Goal: Navigation & Orientation: Find specific page/section

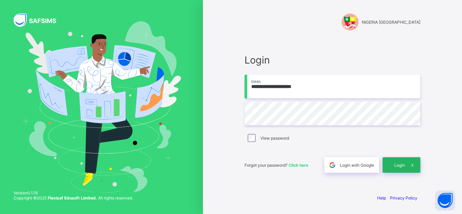
click at [394, 160] on div "Login" at bounding box center [401, 165] width 38 height 16
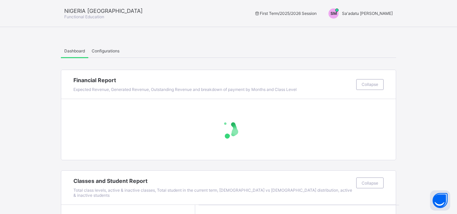
click at [378, 14] on div "SM Sa'adatu [PERSON_NAME]" at bounding box center [358, 13] width 74 height 10
click at [378, 24] on ul "Switch to Admin View Logout" at bounding box center [366, 35] width 57 height 27
click at [381, 10] on div "SM Sa'adatu [PERSON_NAME]" at bounding box center [358, 13] width 74 height 10
click at [378, 29] on span "Switch to Admin View" at bounding box center [366, 29] width 51 height 8
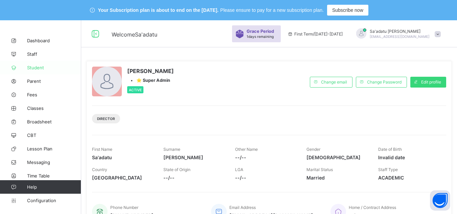
click at [33, 71] on link "Student" at bounding box center [40, 68] width 81 height 14
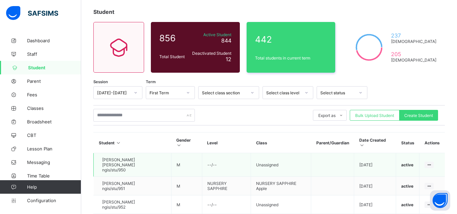
scroll to position [68, 0]
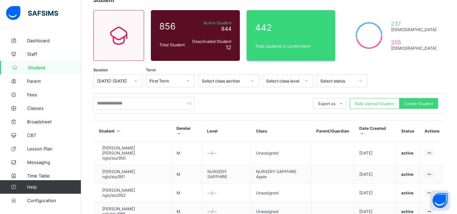
click at [359, 134] on icon at bounding box center [362, 133] width 6 height 5
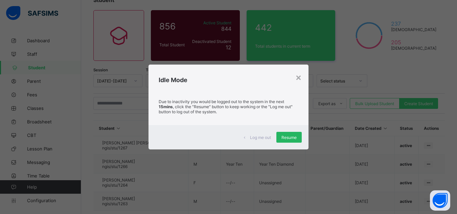
click at [290, 136] on span "Resume" at bounding box center [288, 137] width 15 height 5
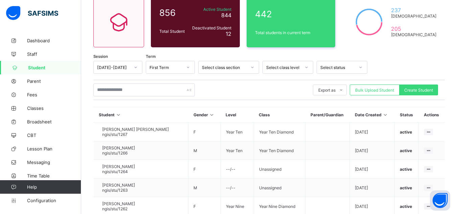
scroll to position [115, 0]
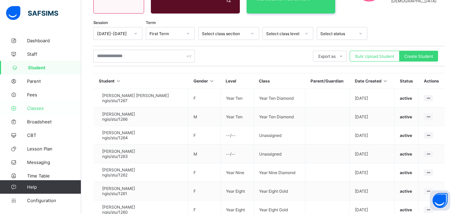
click at [39, 106] on span "Classes" at bounding box center [54, 107] width 54 height 5
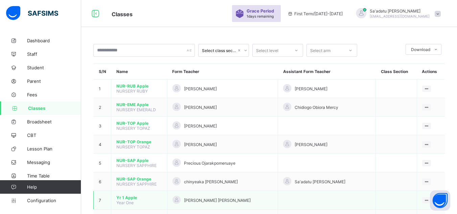
scroll to position [115, 0]
